Goal: Information Seeking & Learning: Learn about a topic

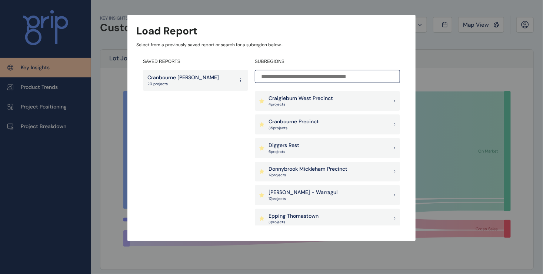
scroll to position [243, 0]
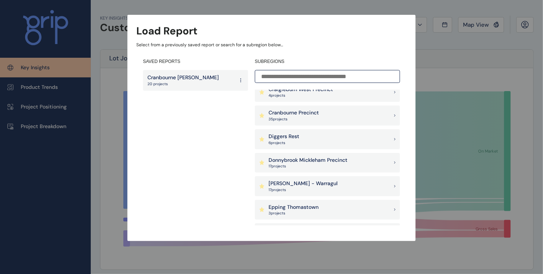
click at [343, 159] on p "Donnybrook Mickleham Precinct" at bounding box center [307, 160] width 79 height 7
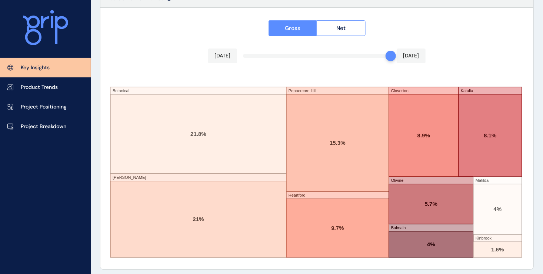
scroll to position [1284, 0]
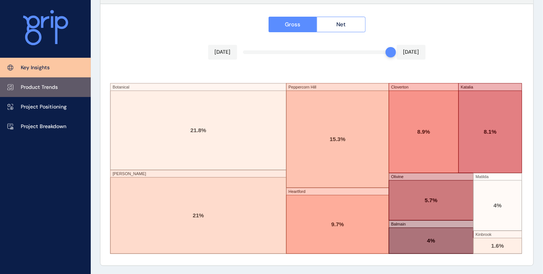
click at [46, 94] on link "Product Trends" at bounding box center [45, 87] width 91 height 20
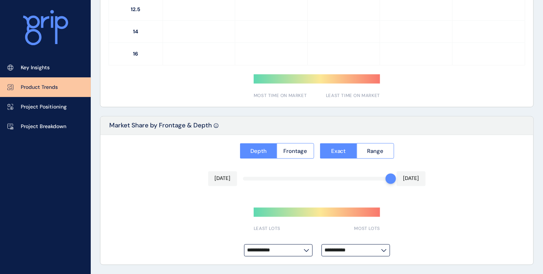
type input "**********"
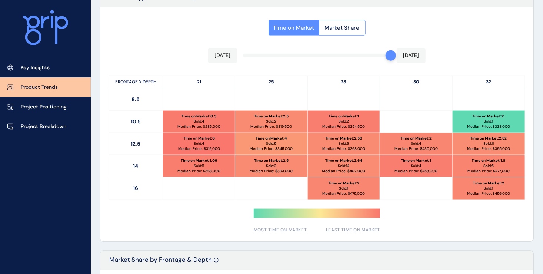
scroll to position [333, 0]
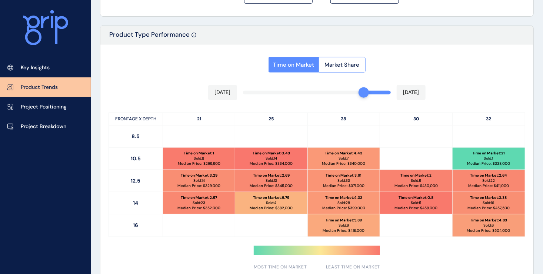
drag, startPoint x: 387, startPoint y: 92, endPoint x: 338, endPoint y: 95, distance: 49.3
click at [359, 92] on div at bounding box center [363, 92] width 10 height 10
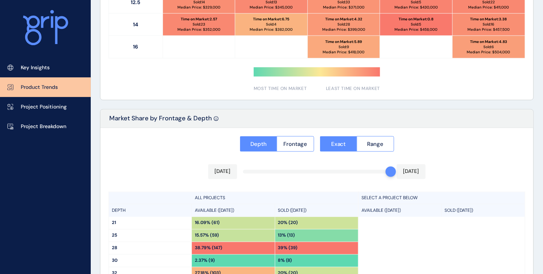
scroll to position [592, 0]
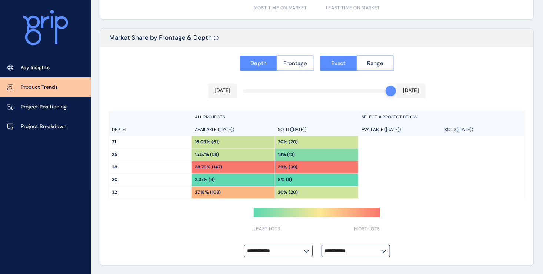
click at [293, 66] on span "Frontage" at bounding box center [295, 63] width 24 height 7
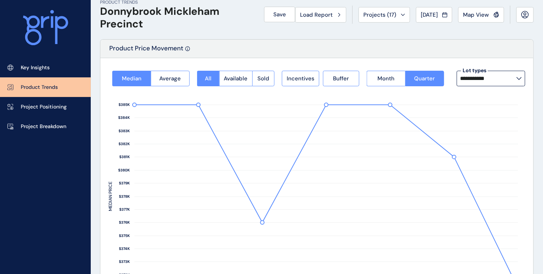
scroll to position [0, 0]
